Goal: Task Accomplishment & Management: Manage account settings

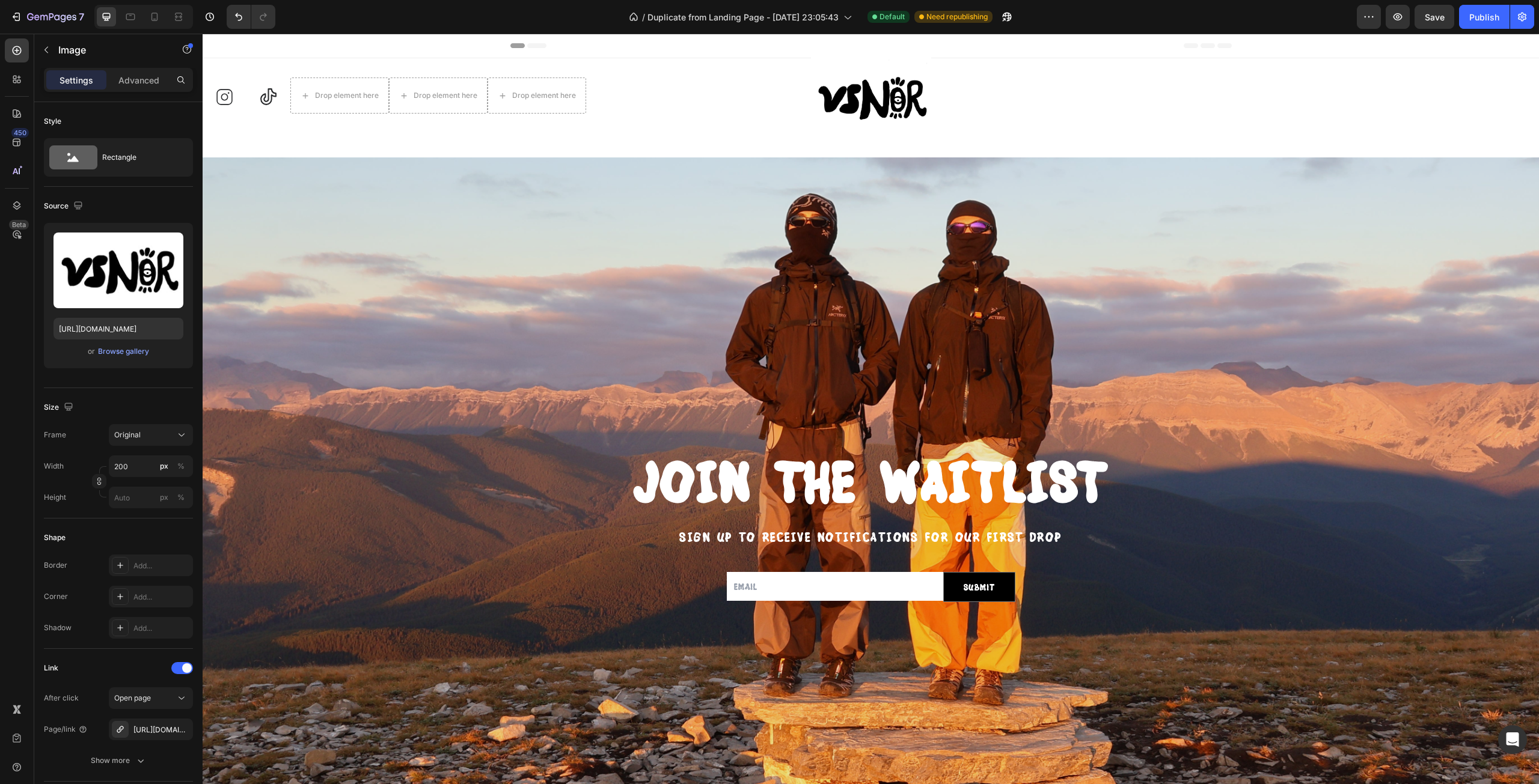
scroll to position [118, 0]
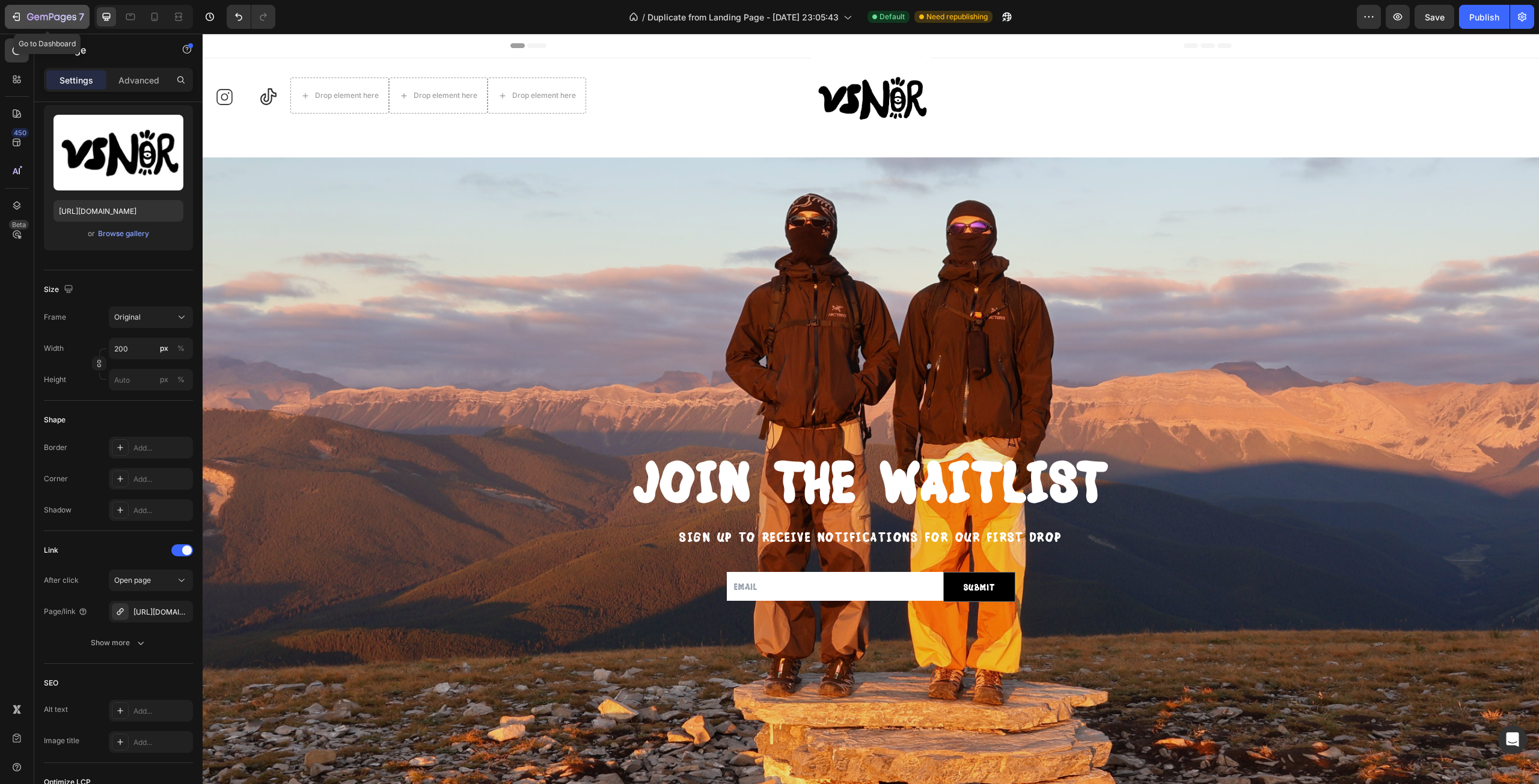
click at [19, 8] on button "7" at bounding box center [47, 17] width 85 height 24
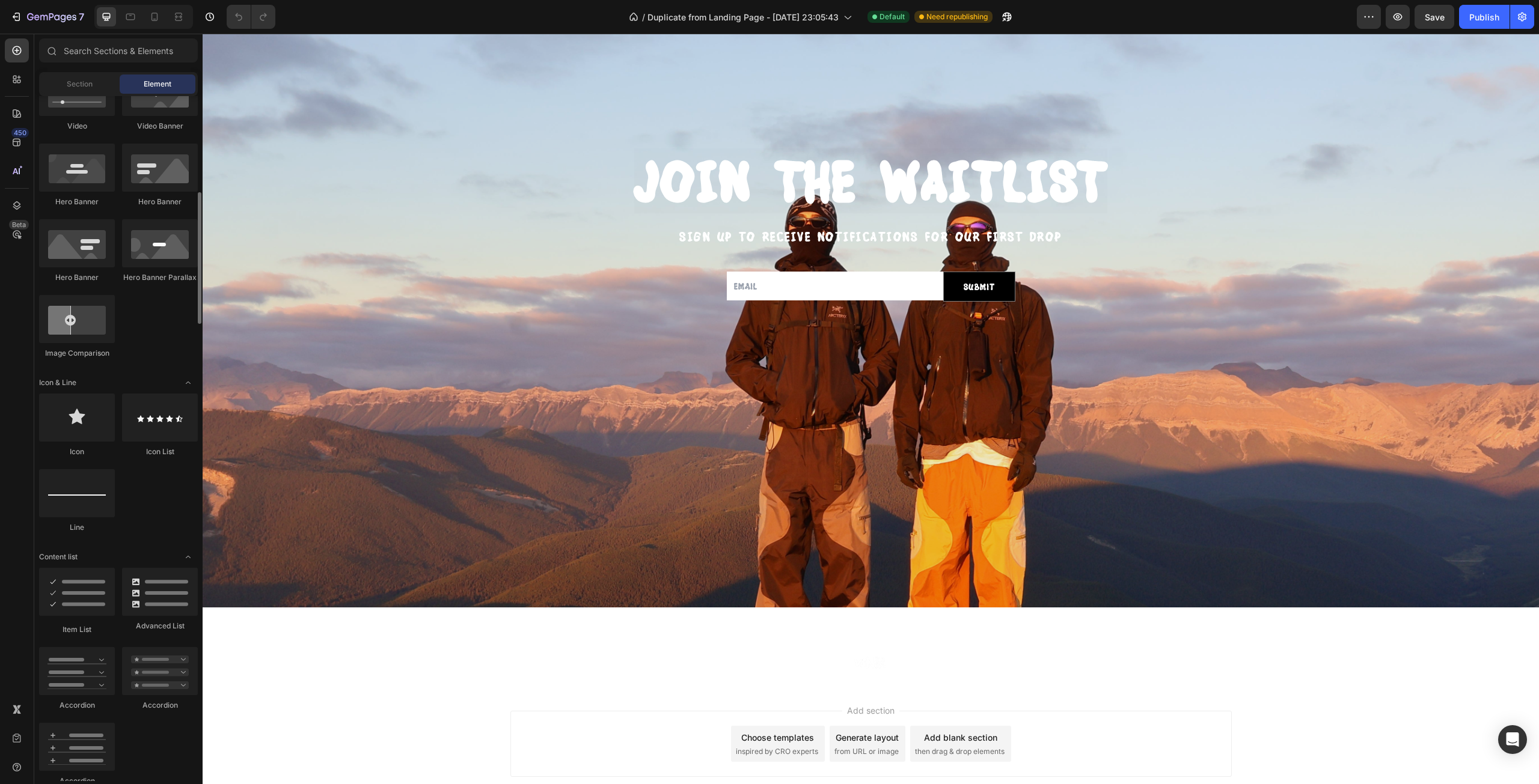
scroll to position [903, 0]
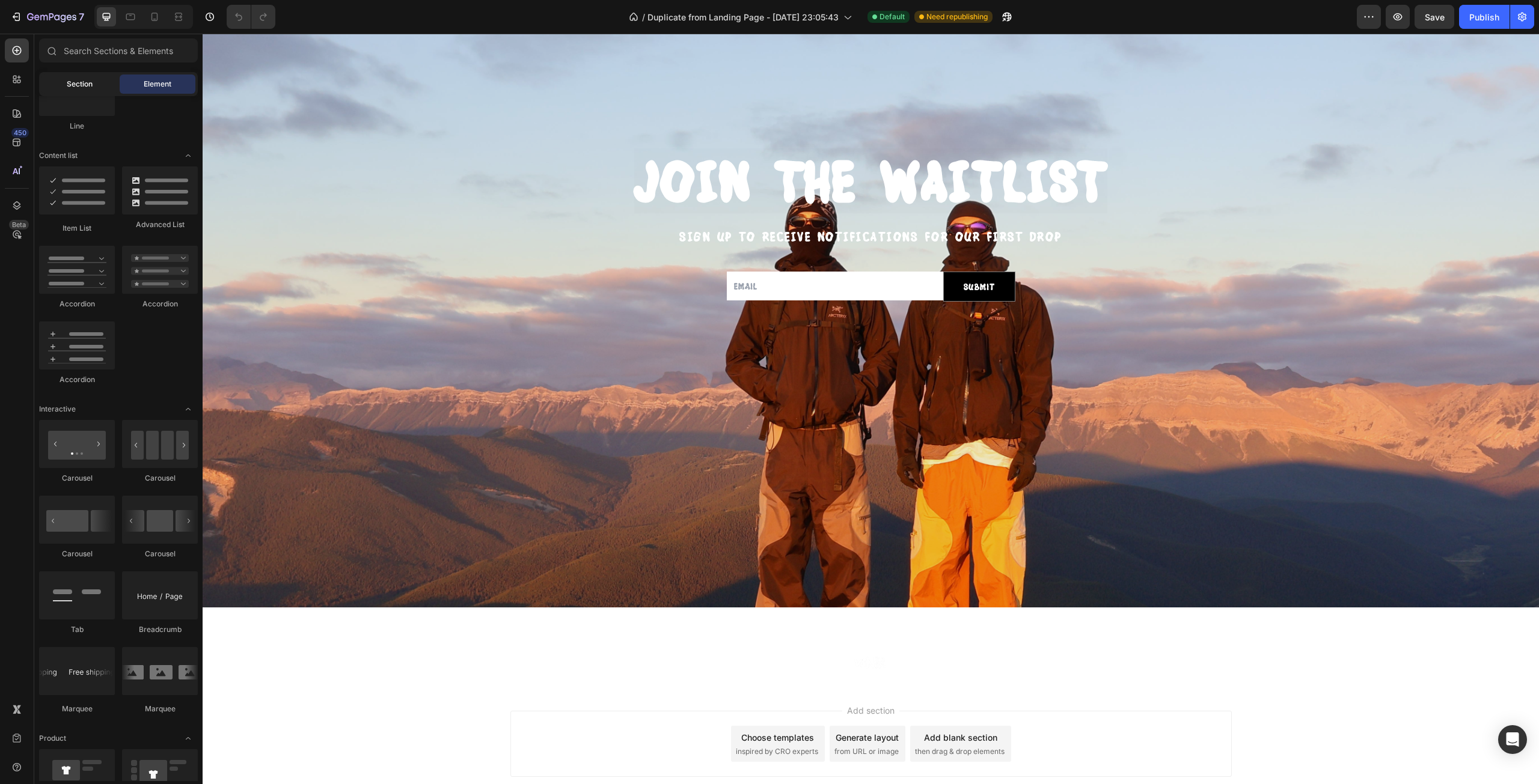
click at [81, 87] on span "Section" at bounding box center [79, 84] width 26 height 11
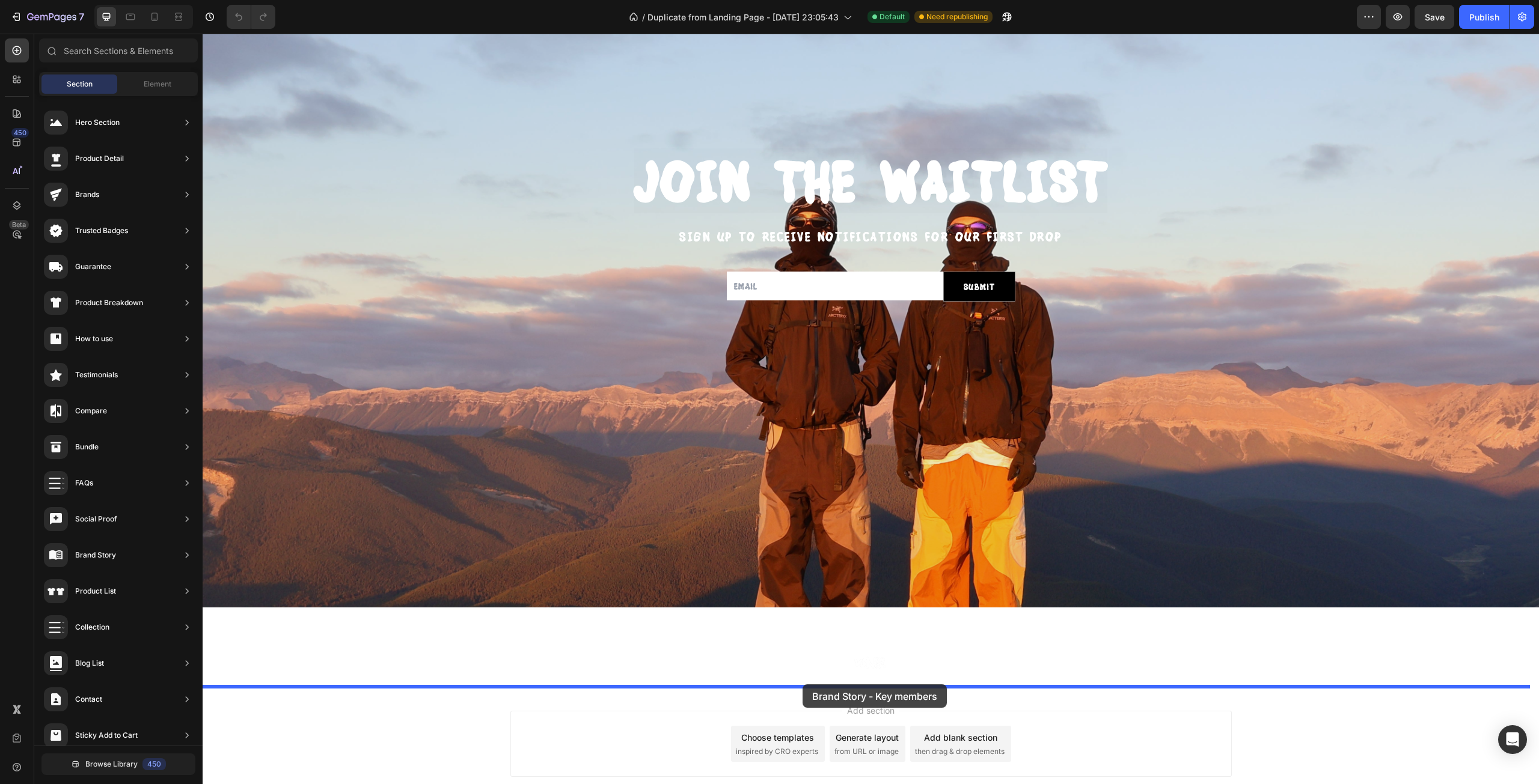
drag, startPoint x: 478, startPoint y: 452, endPoint x: 803, endPoint y: 686, distance: 400.5
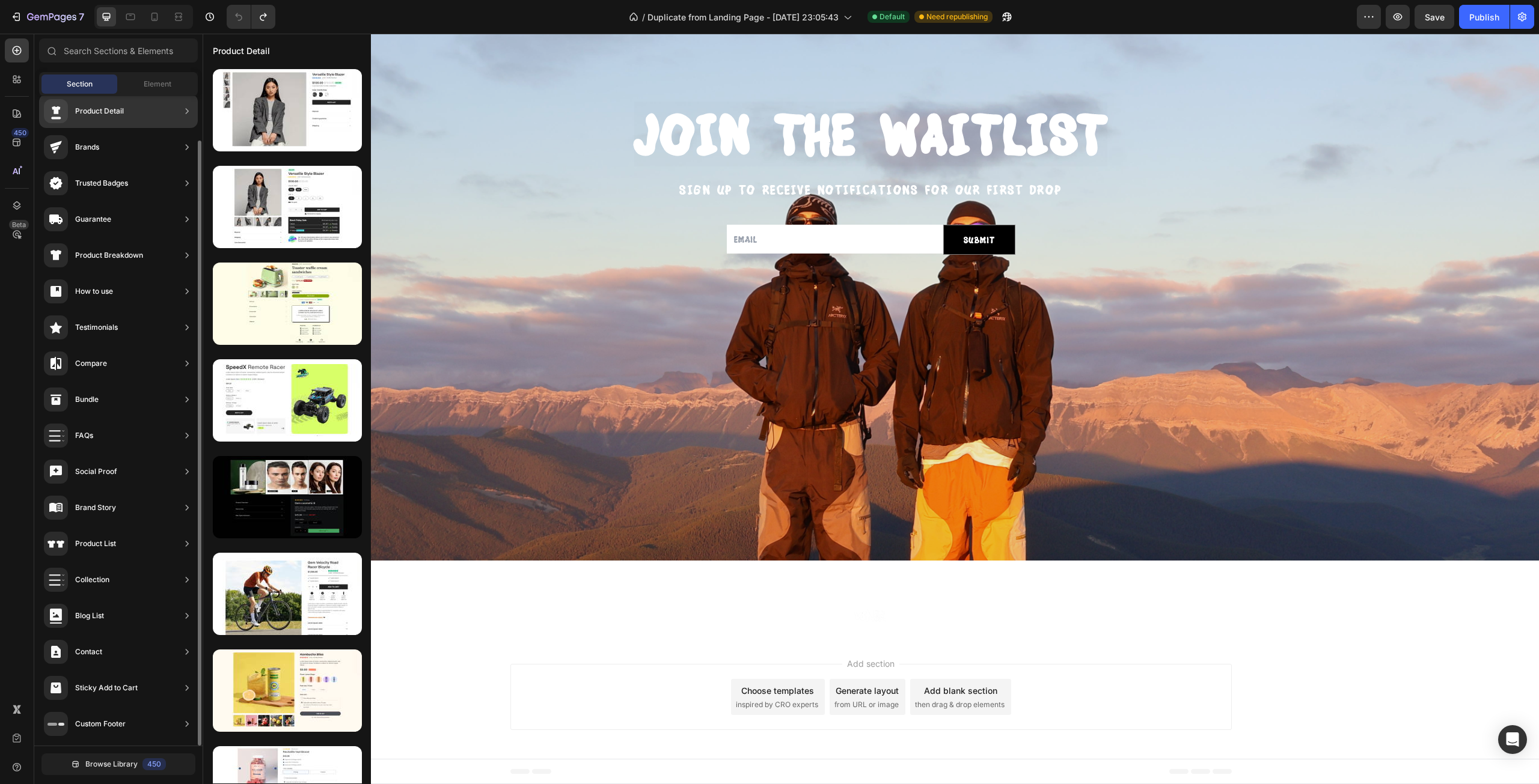
scroll to position [0, 0]
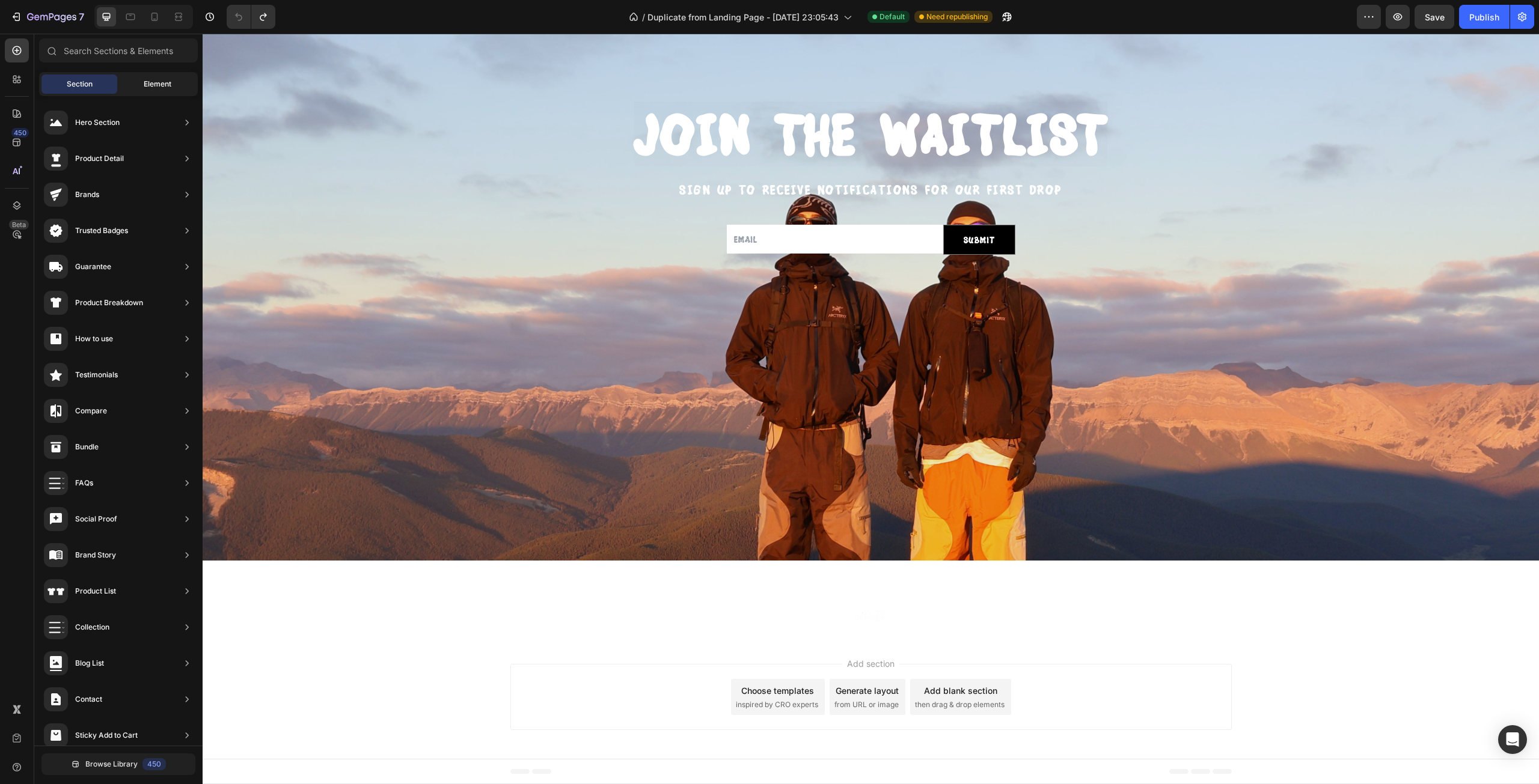
click at [145, 87] on span "Element" at bounding box center [157, 84] width 28 height 11
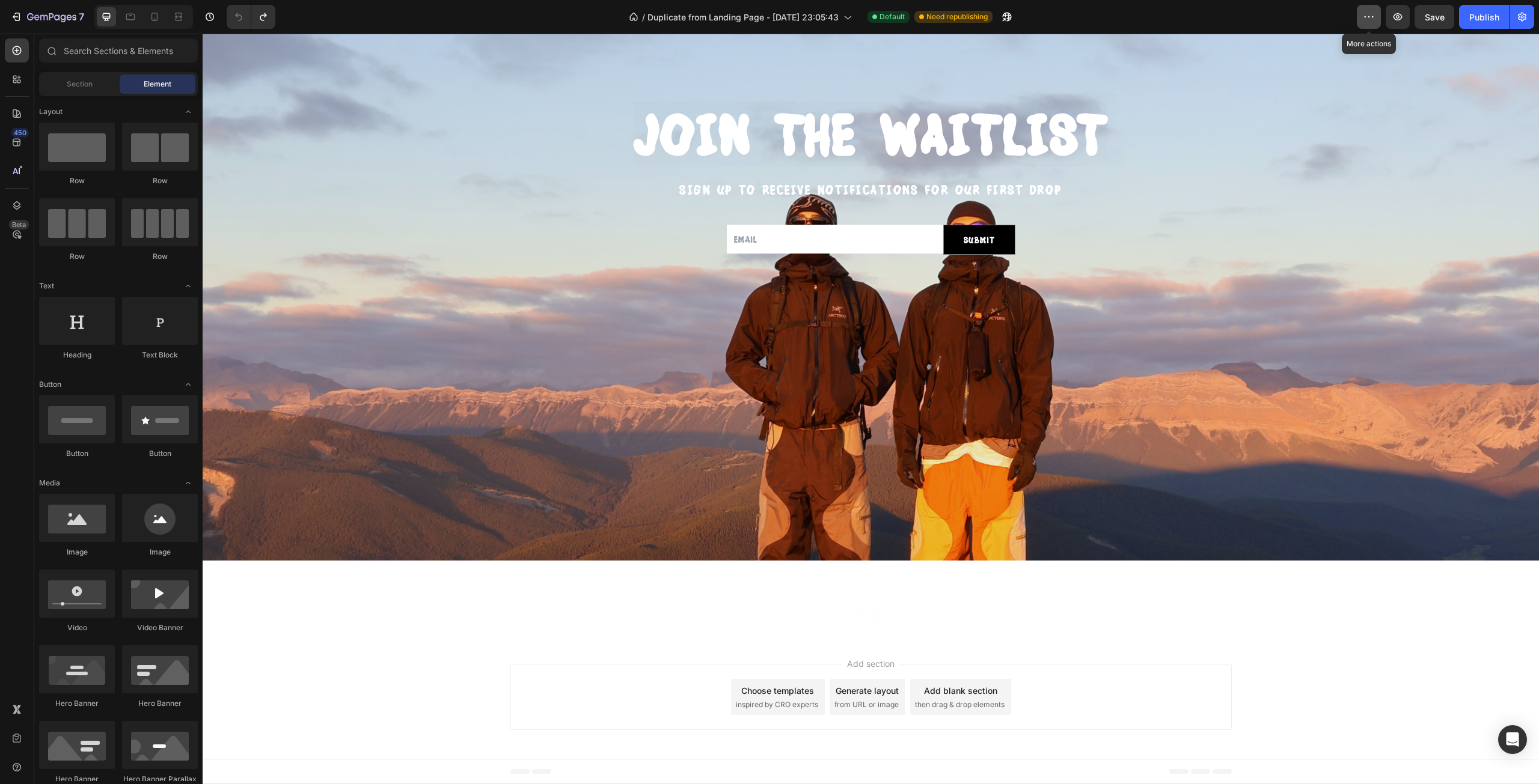
click at [1367, 7] on button "button" at bounding box center [1368, 17] width 24 height 24
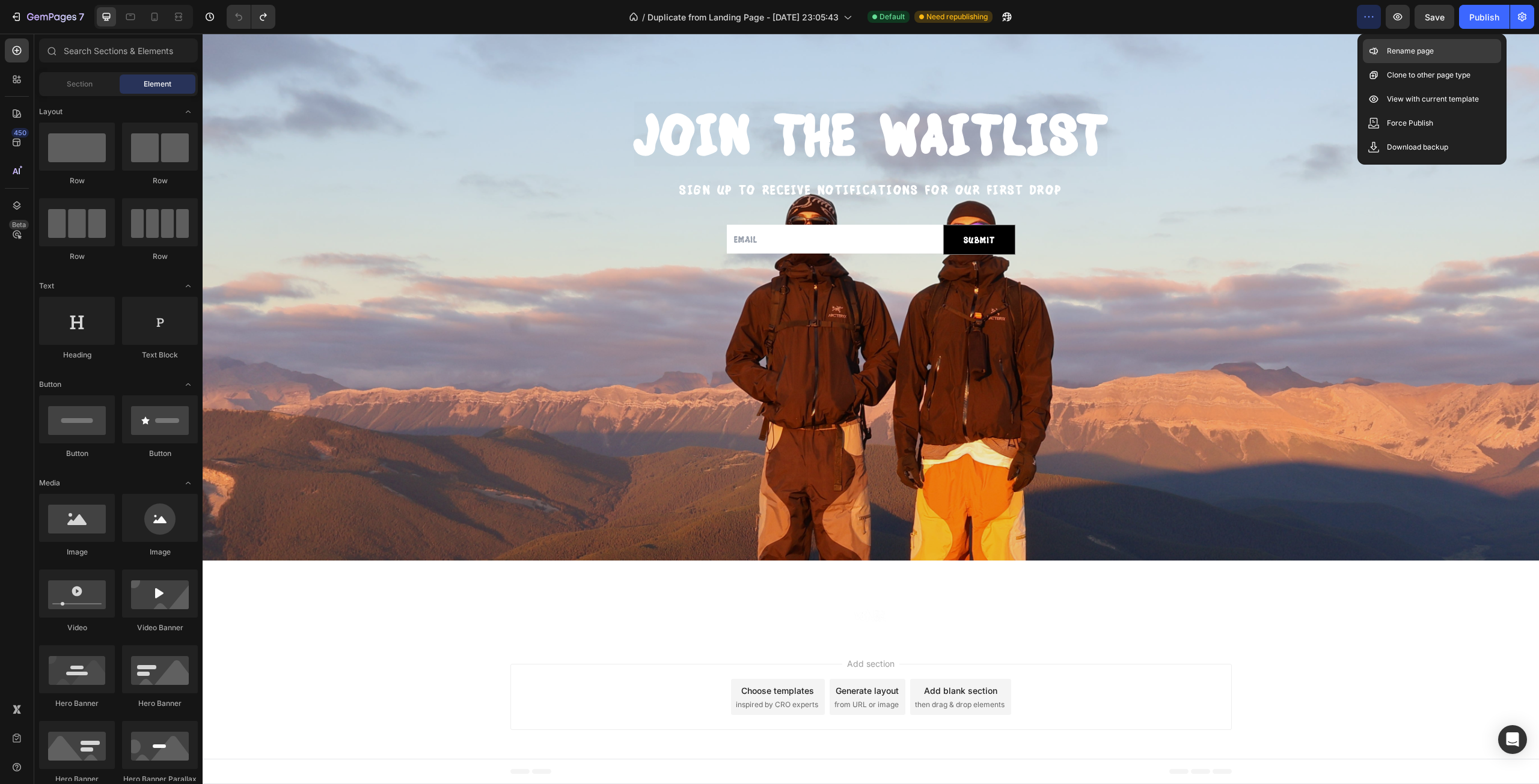
click at [1379, 63] on div "Rename page" at bounding box center [1432, 75] width 139 height 24
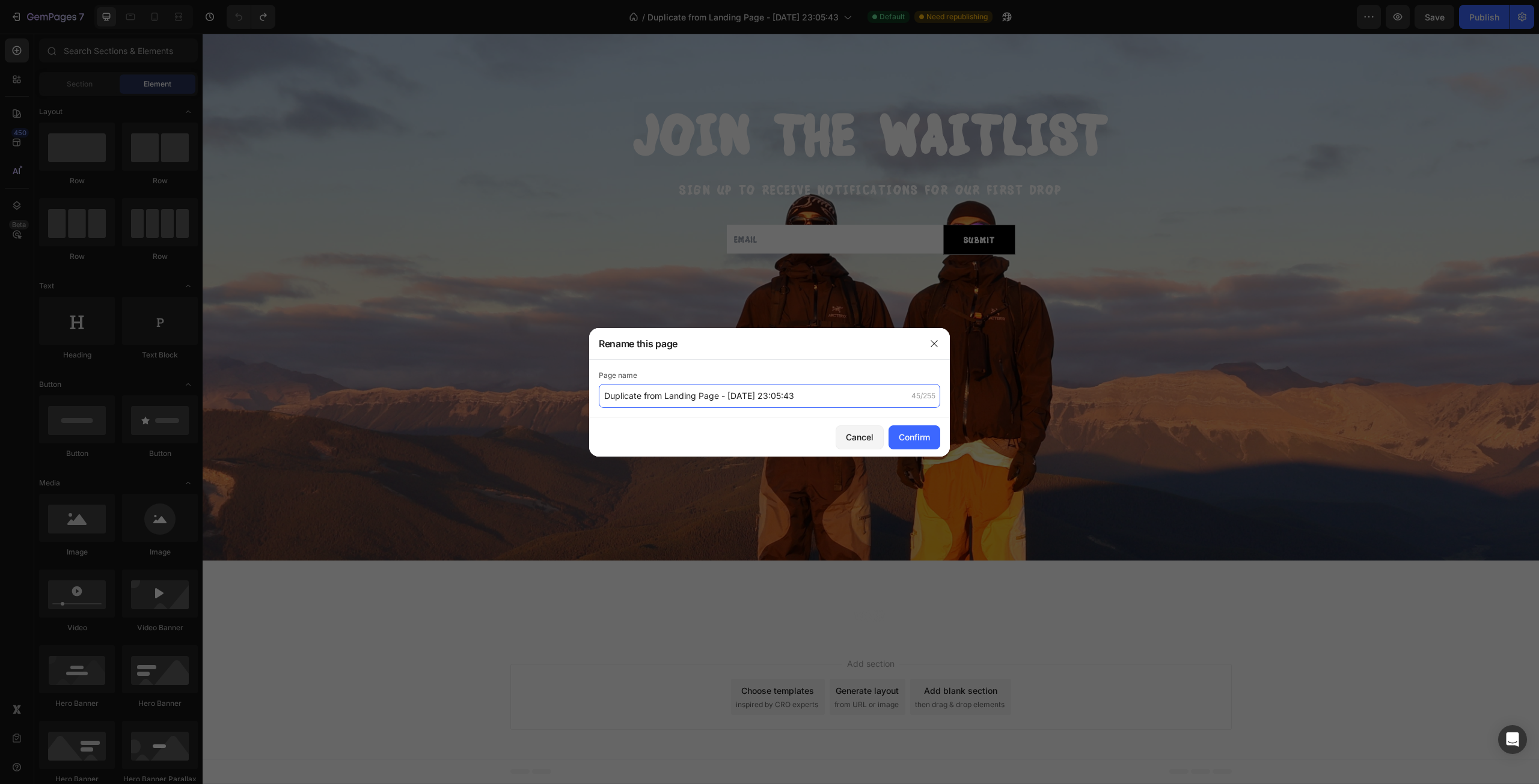
click at [707, 391] on input "Duplicate from Landing Page - [DATE] 23:05:43" at bounding box center [769, 396] width 341 height 24
type input "Home Page"
click at [917, 440] on div "Confirm" at bounding box center [914, 436] width 31 height 12
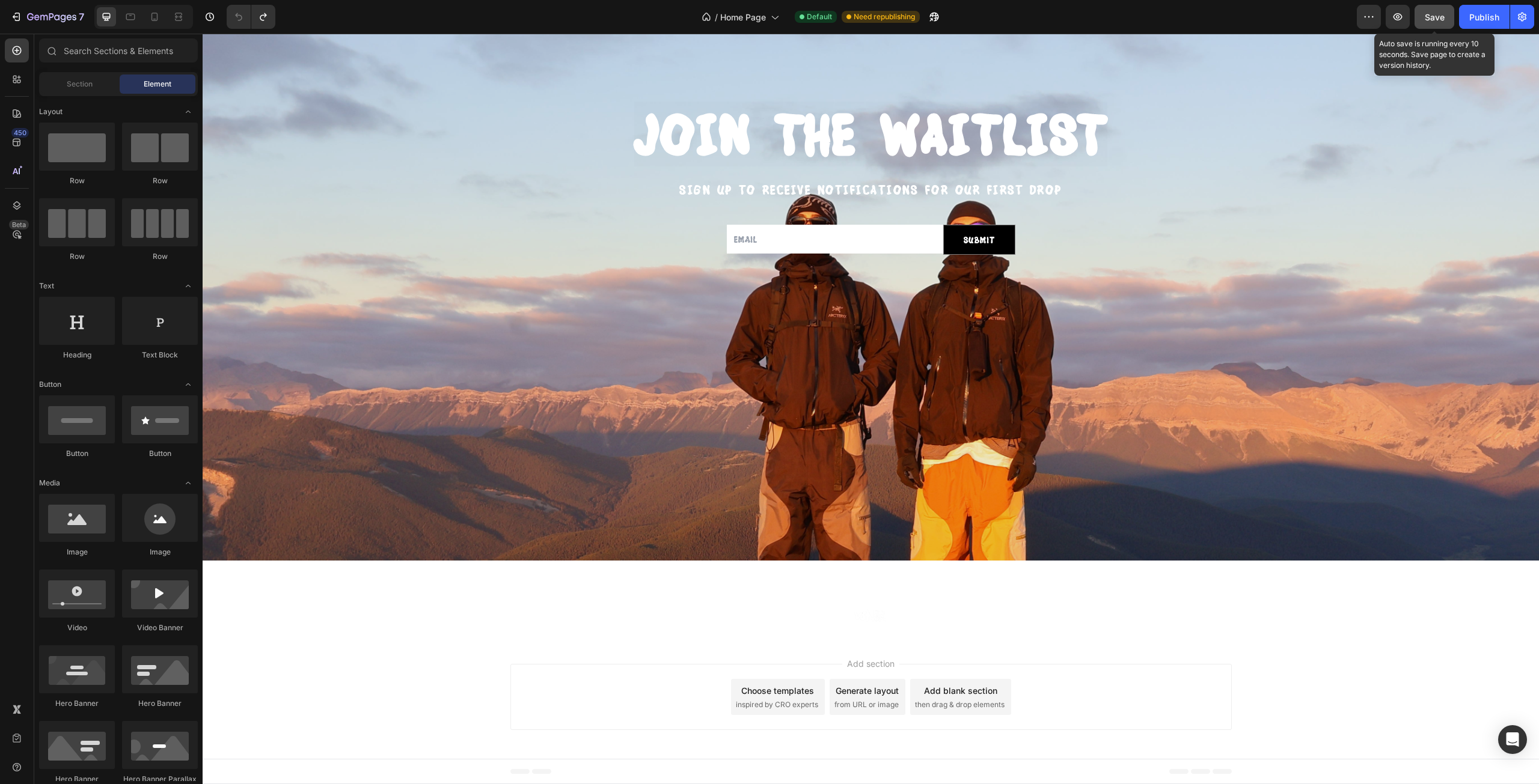
click at [1440, 20] on span "Save" at bounding box center [1434, 17] width 20 height 10
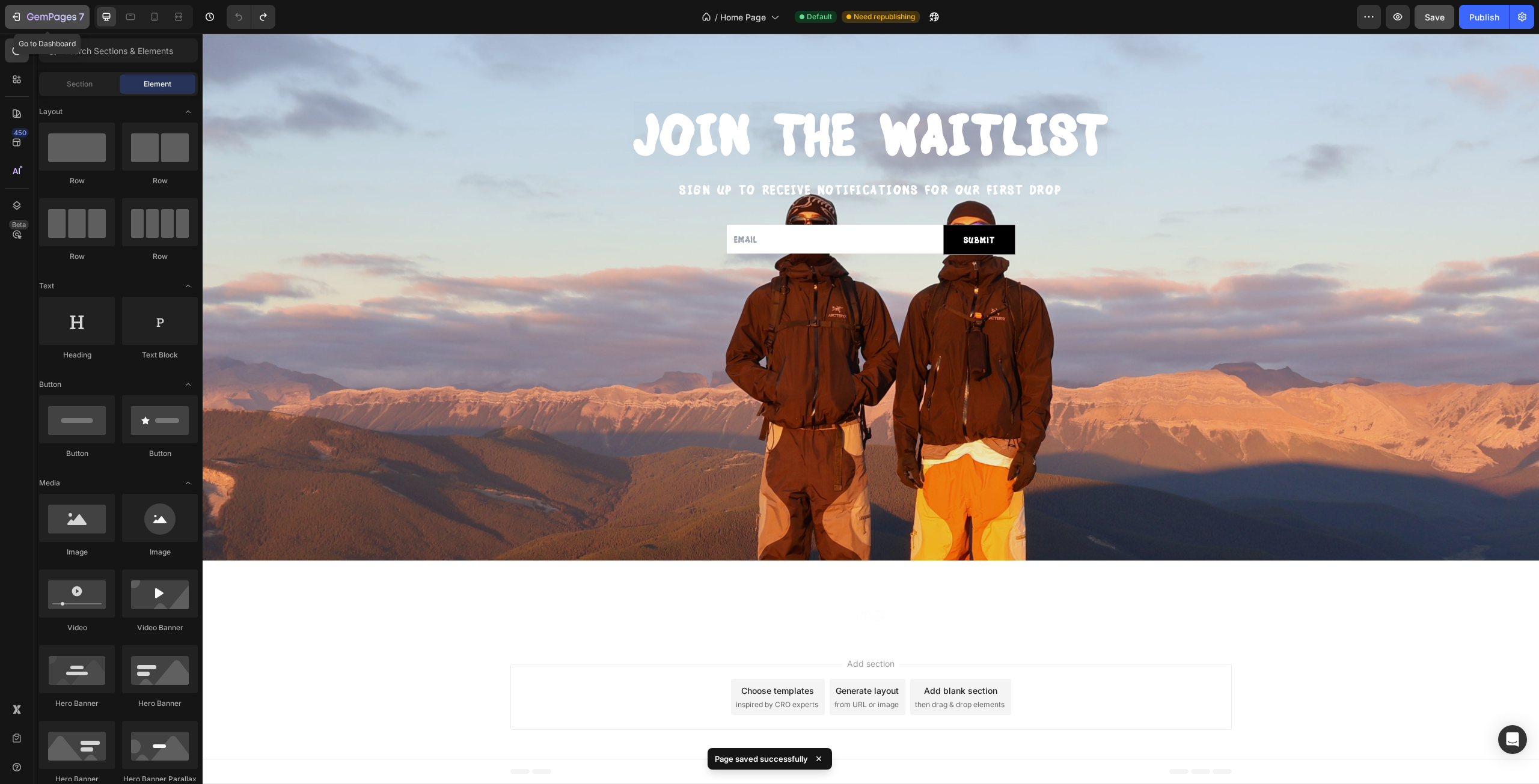
click at [11, 16] on icon "button" at bounding box center [16, 17] width 12 height 12
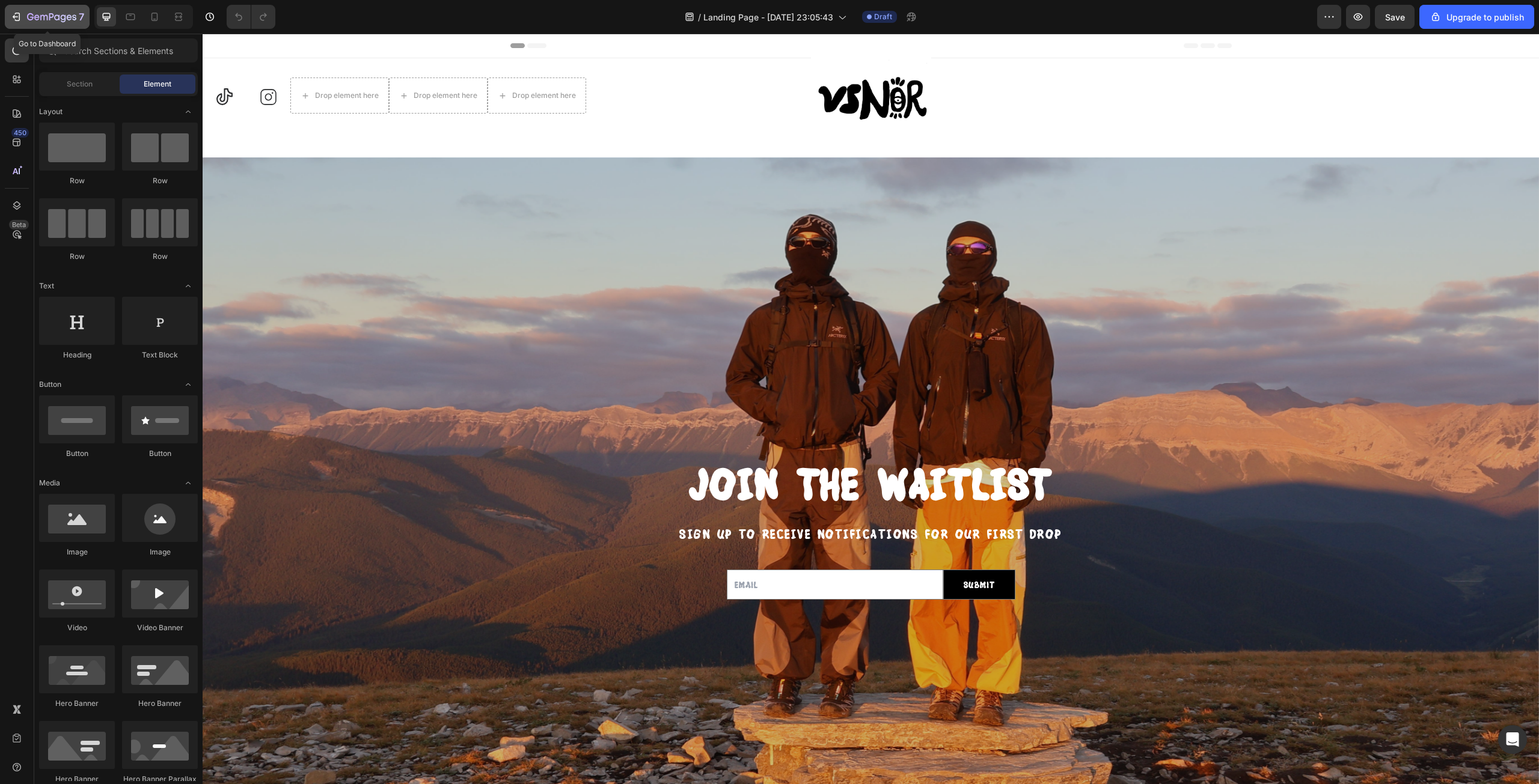
click at [49, 16] on icon "button" at bounding box center [52, 17] width 50 height 10
